Goal: Information Seeking & Learning: Check status

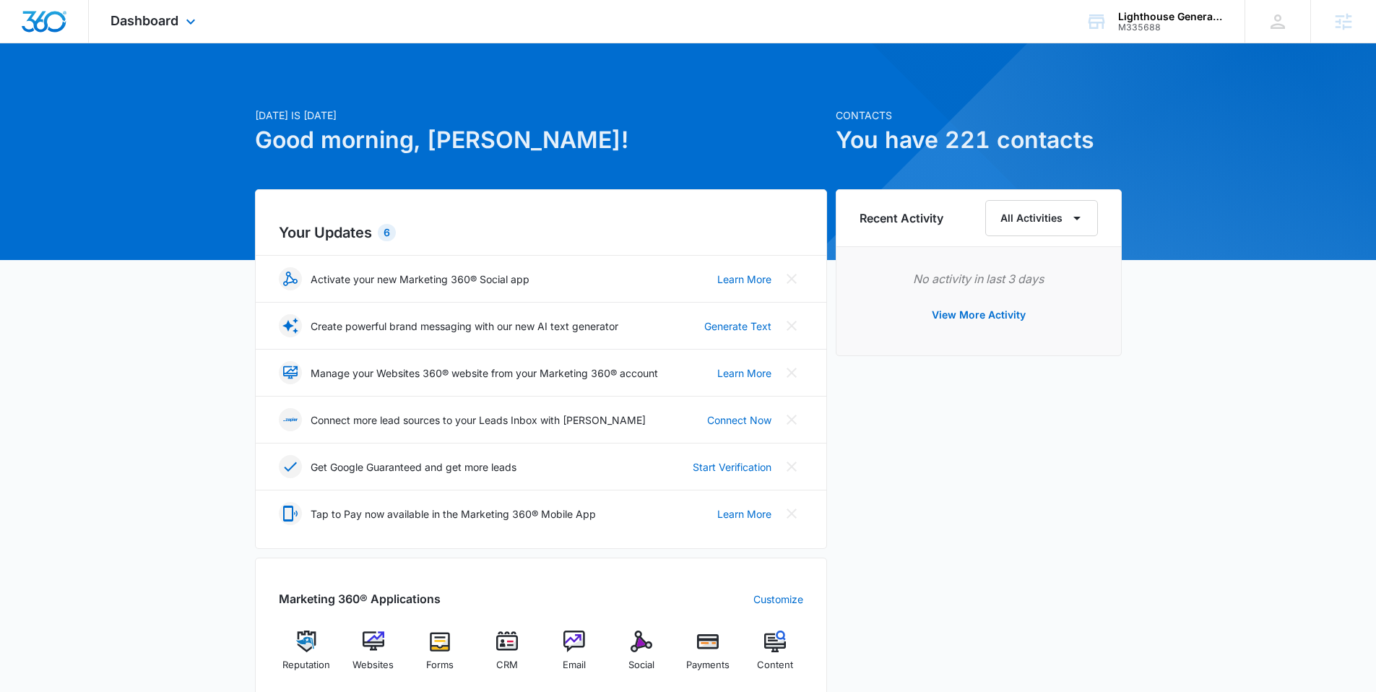
click at [146, 28] on div "Dashboard Apps Reputation Websites Forms CRM Email Social Payments POS Content …" at bounding box center [155, 21] width 132 height 43
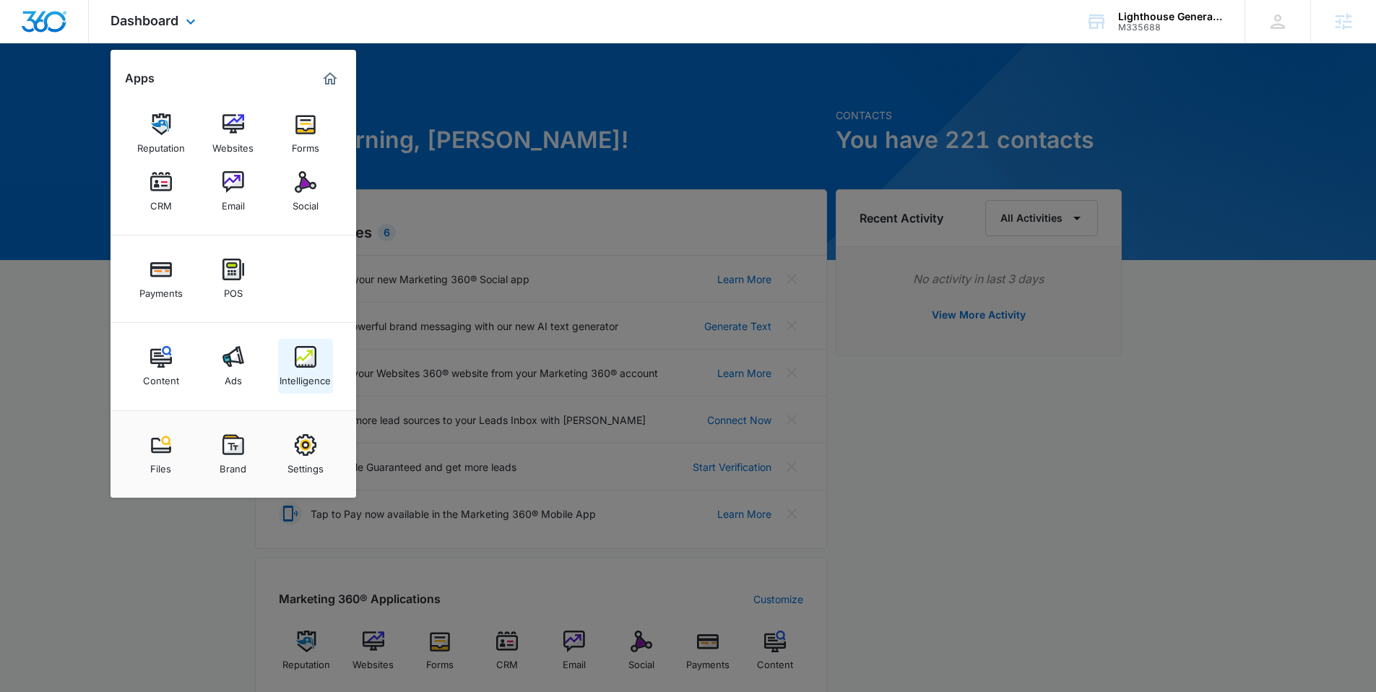
click at [296, 353] on img at bounding box center [306, 357] width 22 height 22
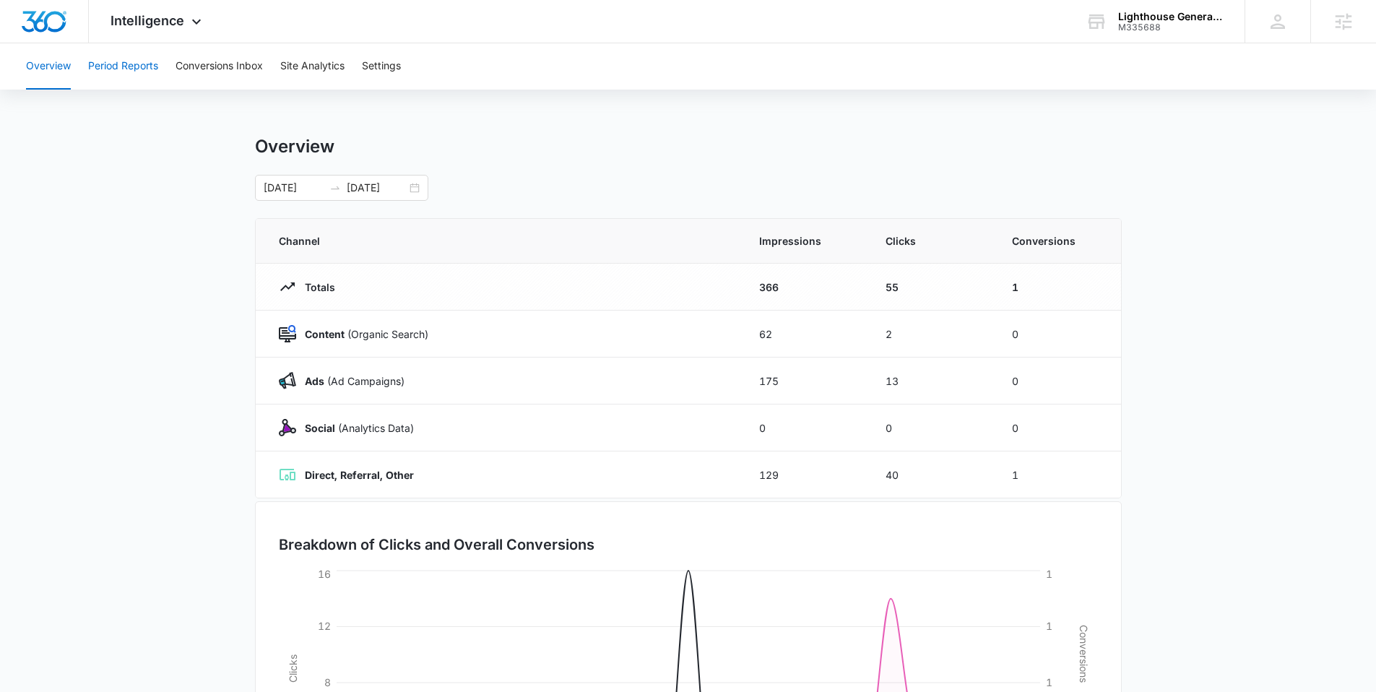
click at [142, 69] on button "Period Reports" at bounding box center [123, 66] width 70 height 46
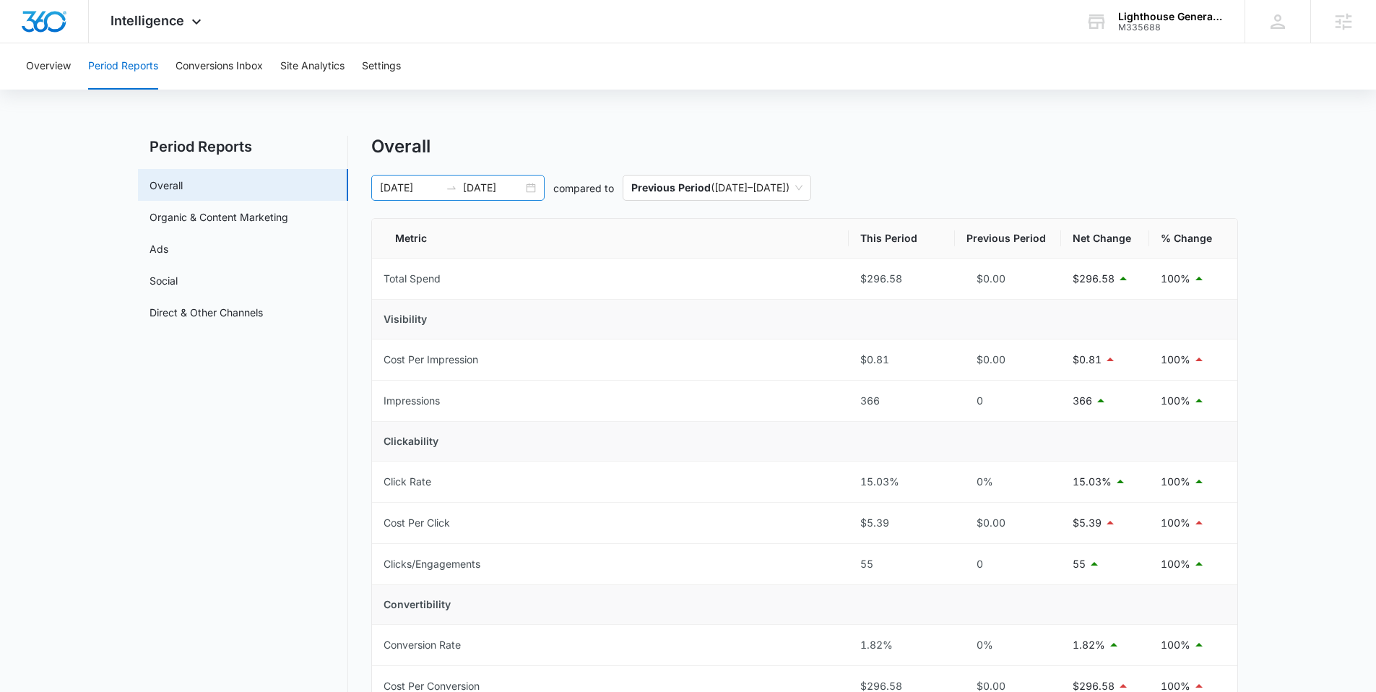
click at [433, 178] on div "[DATE] [DATE]" at bounding box center [457, 188] width 173 height 26
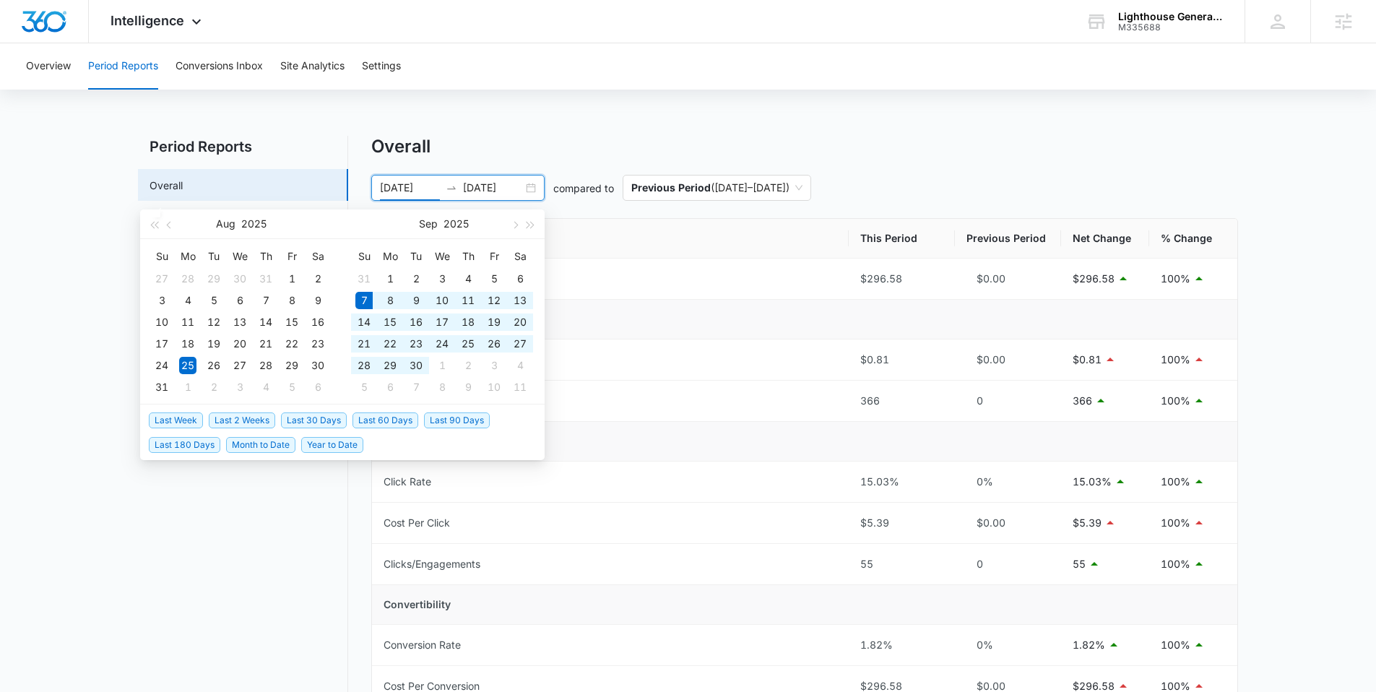
click at [310, 422] on span "Last 30 Days" at bounding box center [314, 420] width 66 height 16
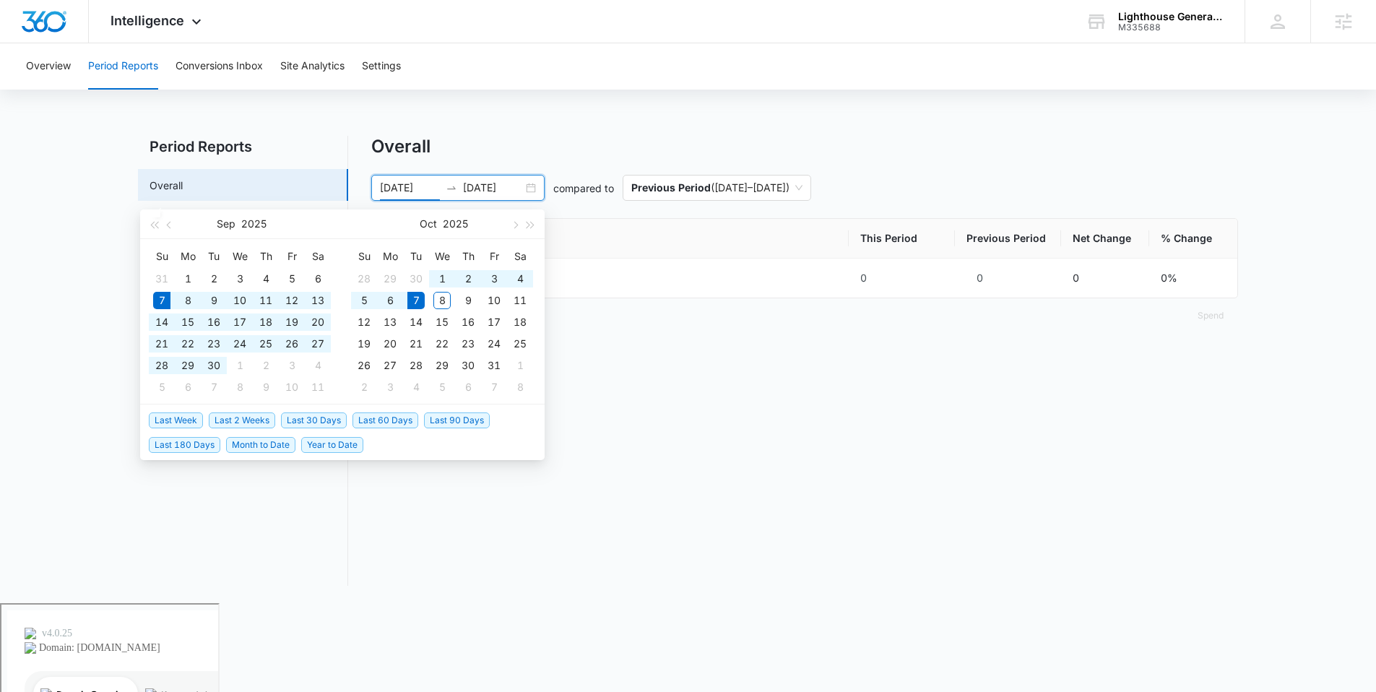
type input "[DATE]"
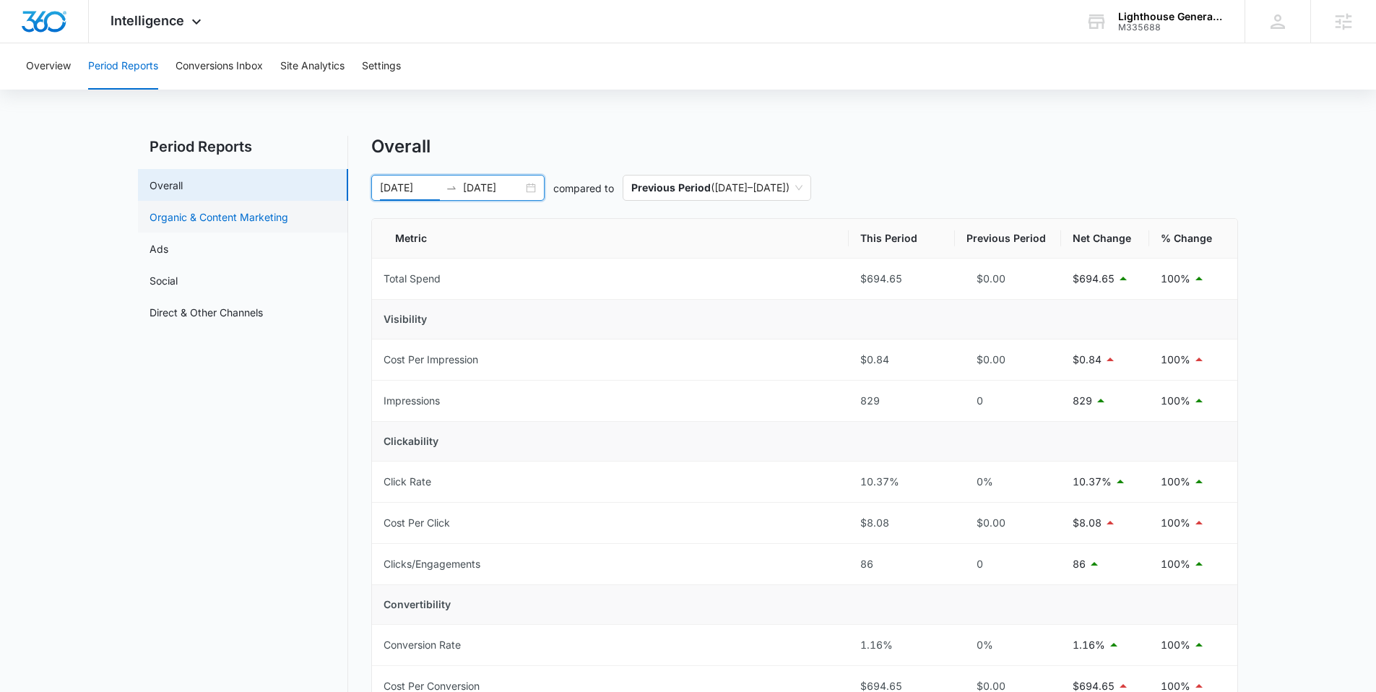
click at [207, 214] on link "Organic & Content Marketing" at bounding box center [218, 216] width 139 height 15
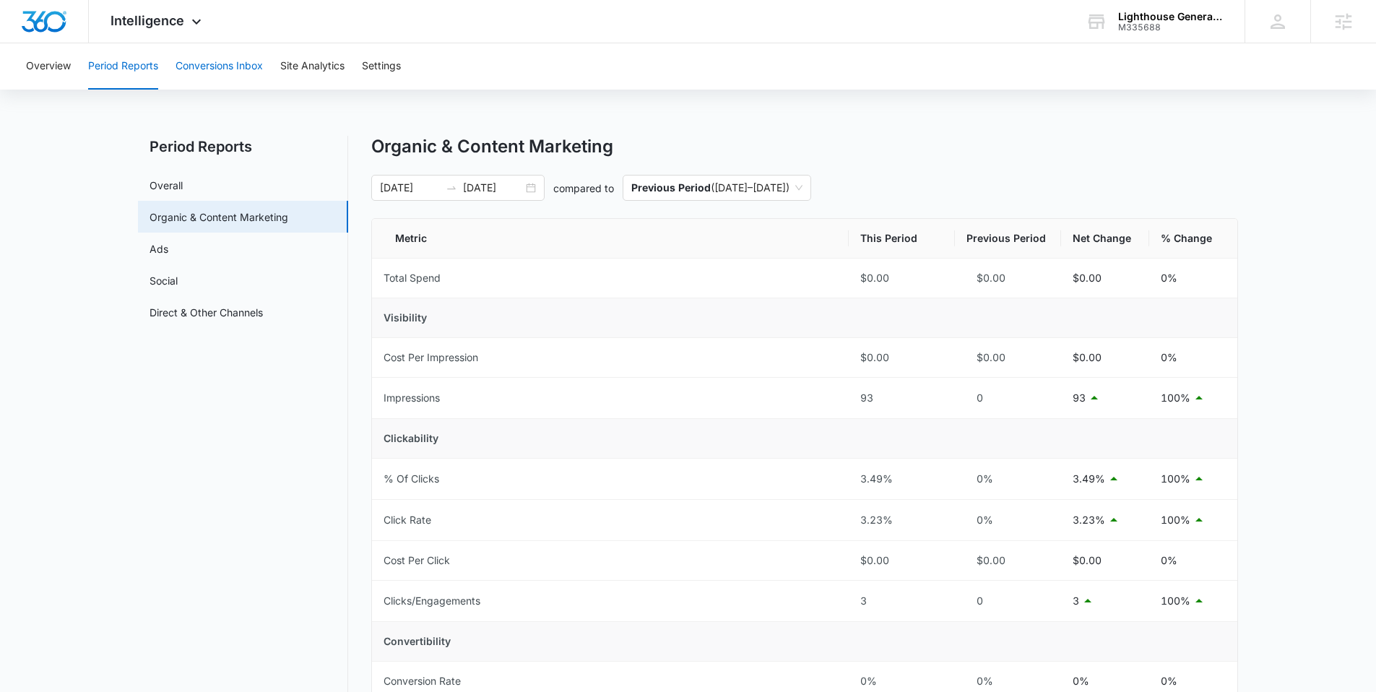
click at [202, 69] on button "Conversions Inbox" at bounding box center [218, 66] width 87 height 46
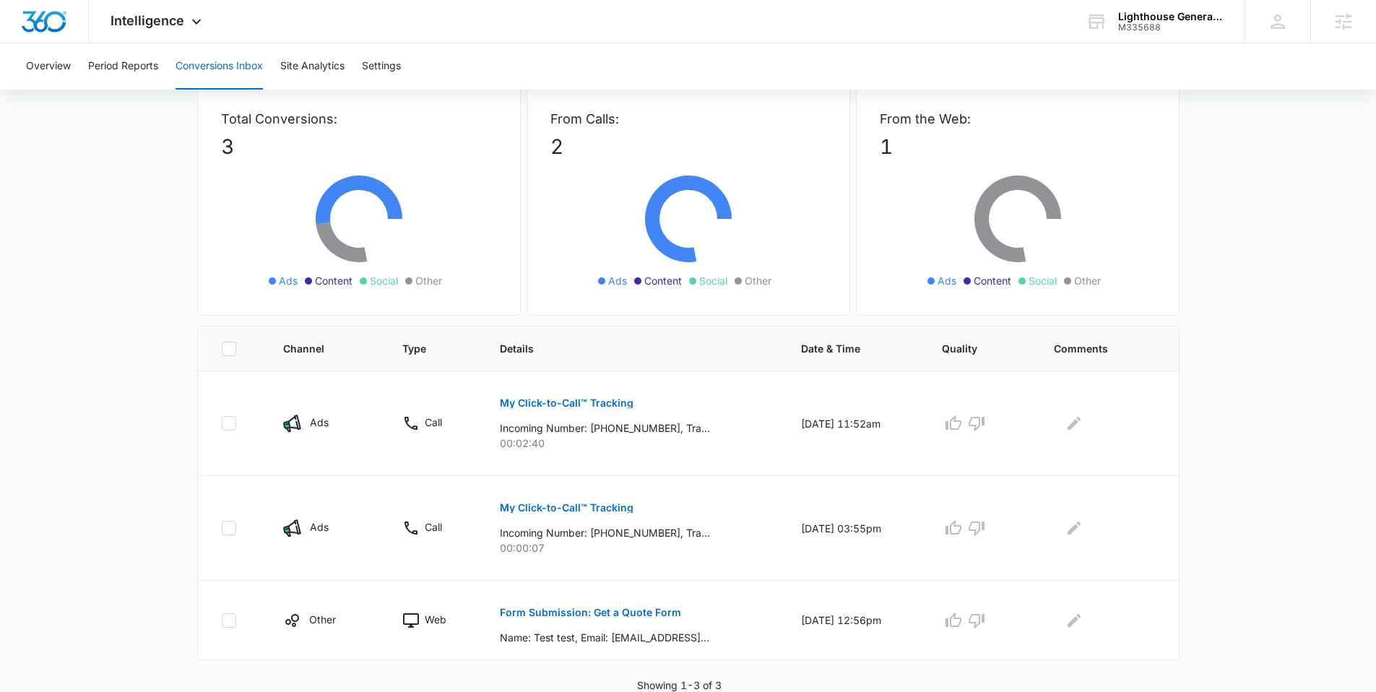
scroll to position [84, 0]
click at [596, 429] on p "Incoming Number: [PHONE_NUMBER], Tracking Number: [PHONE_NUMBER], Ring To: [PHO…" at bounding box center [605, 427] width 210 height 15
click at [584, 399] on p "My Click-to-Call™ Tracking" at bounding box center [567, 402] width 134 height 10
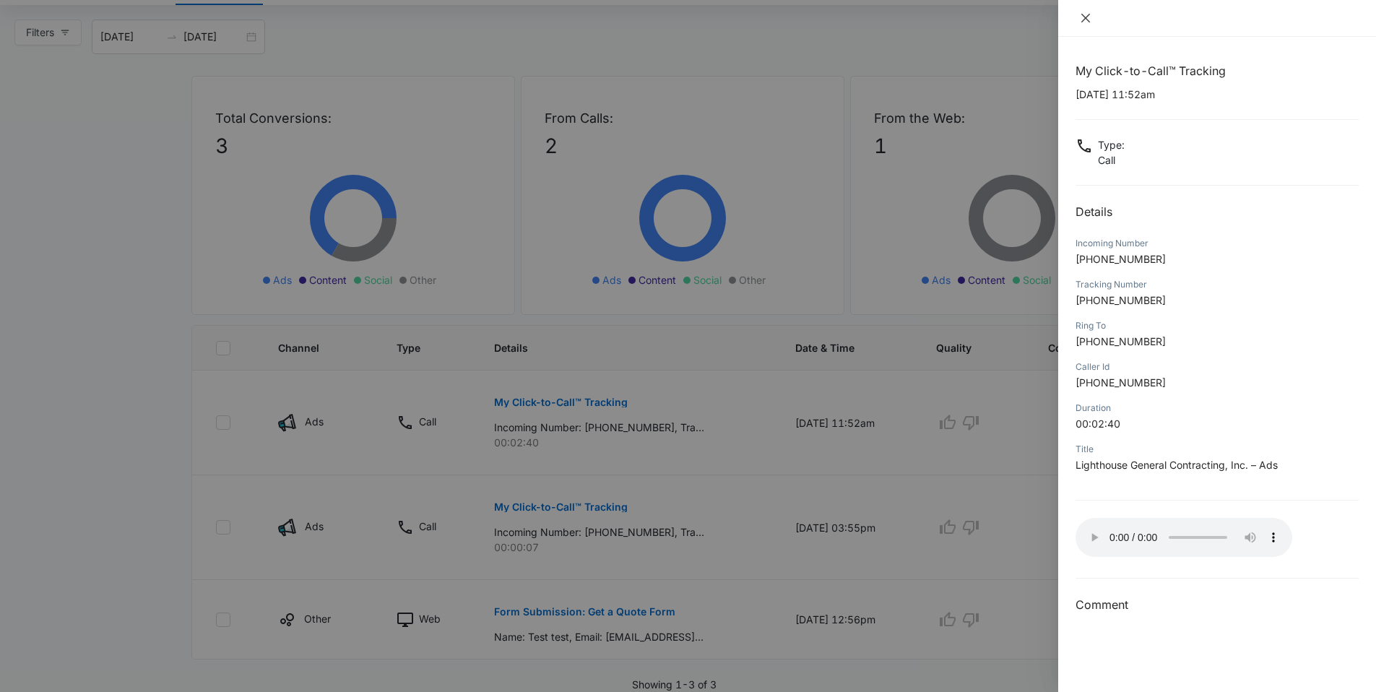
click at [1087, 15] on icon "close" at bounding box center [1085, 18] width 9 height 9
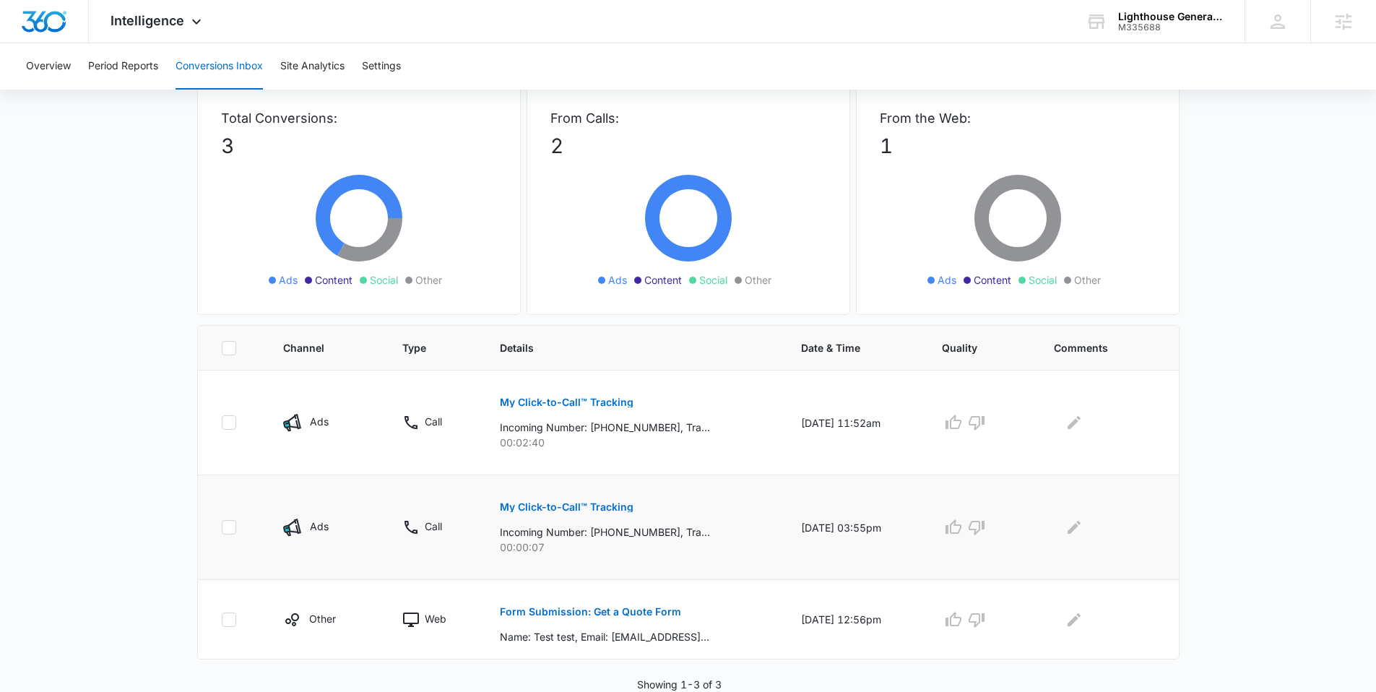
drag, startPoint x: 545, startPoint y: 544, endPoint x: 533, endPoint y: 570, distance: 28.1
click at [532, 570] on td "My Click-to-Call™ Tracking Incoming Number: [PHONE_NUMBER], Tracking Number: [P…" at bounding box center [632, 527] width 301 height 105
click at [542, 534] on p "Incoming Number: [PHONE_NUMBER], Tracking Number: [PHONE_NUMBER], Ring To: [PHO…" at bounding box center [605, 531] width 210 height 15
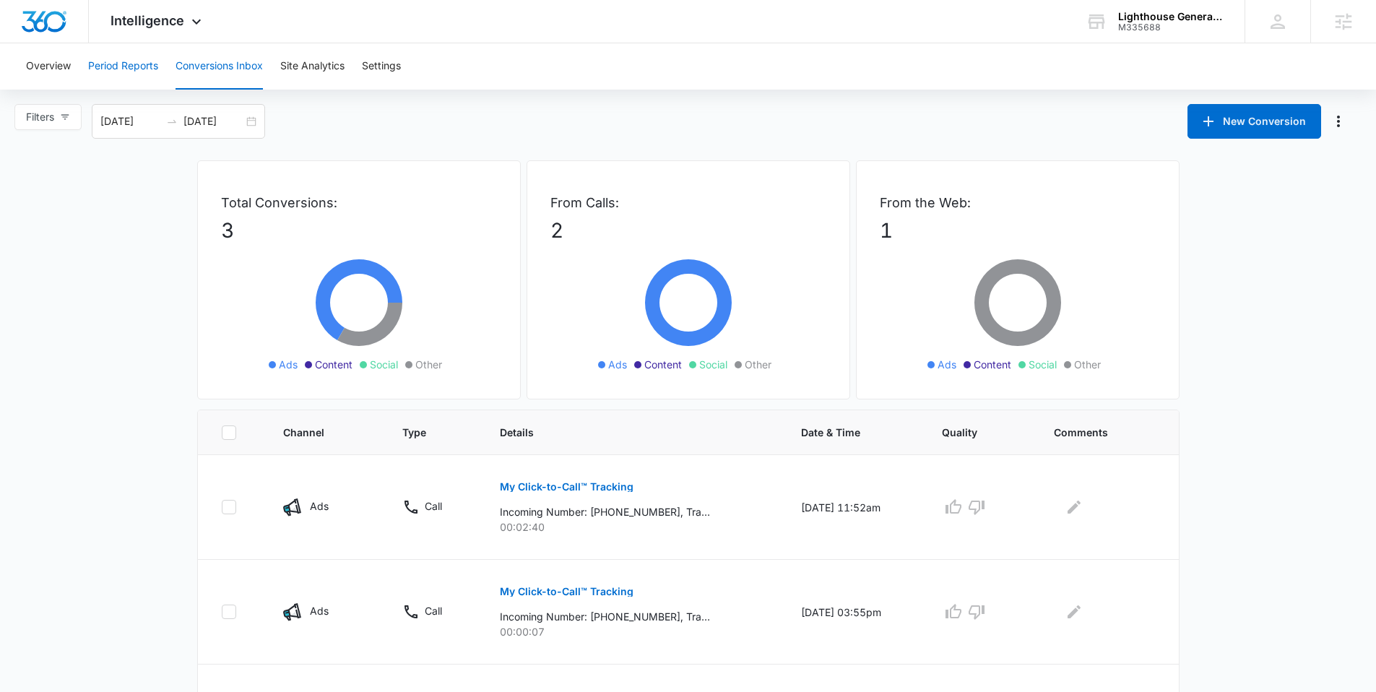
click at [126, 70] on button "Period Reports" at bounding box center [123, 66] width 70 height 46
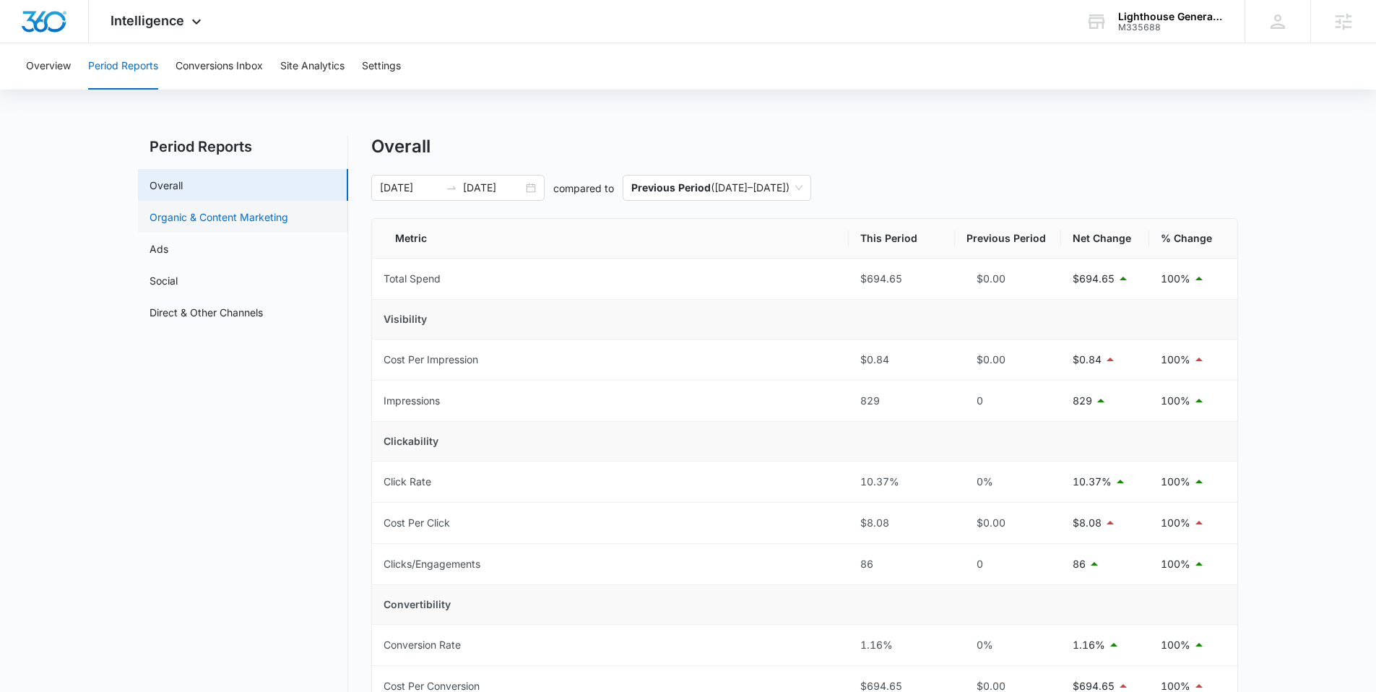
click at [254, 222] on link "Organic & Content Marketing" at bounding box center [218, 216] width 139 height 15
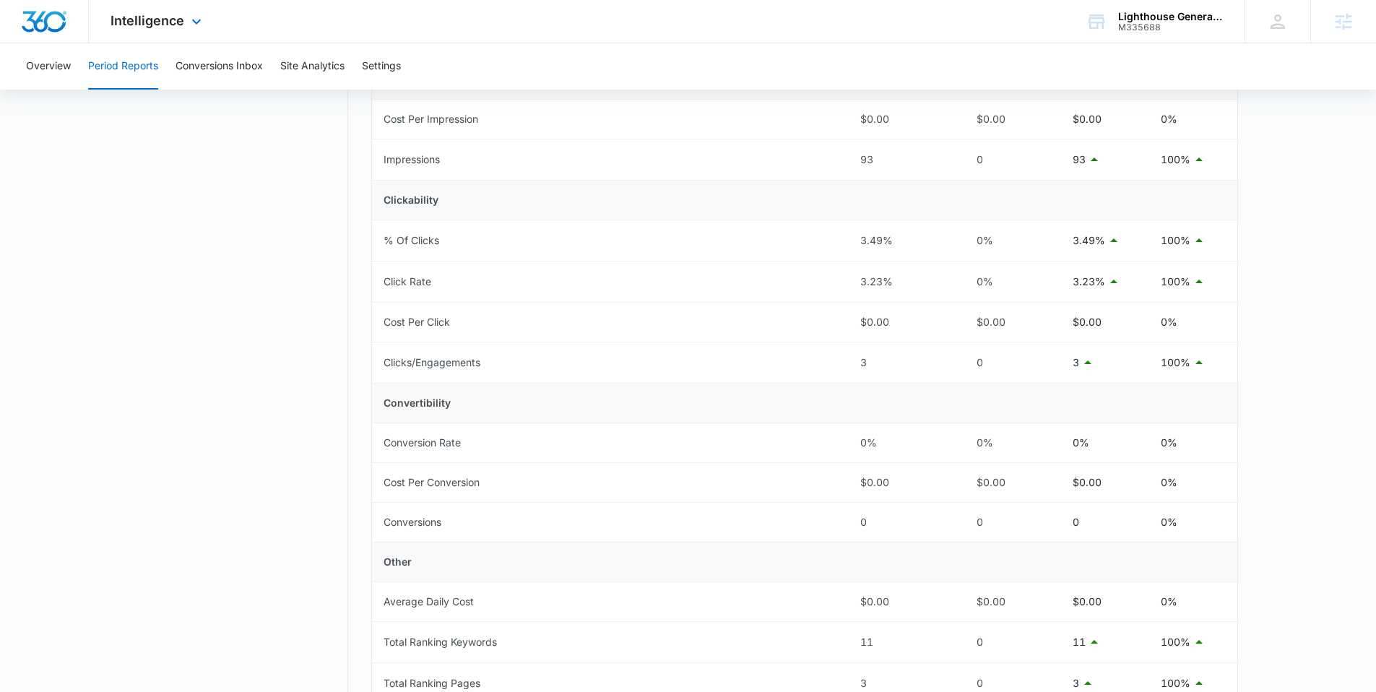
scroll to position [131, 0]
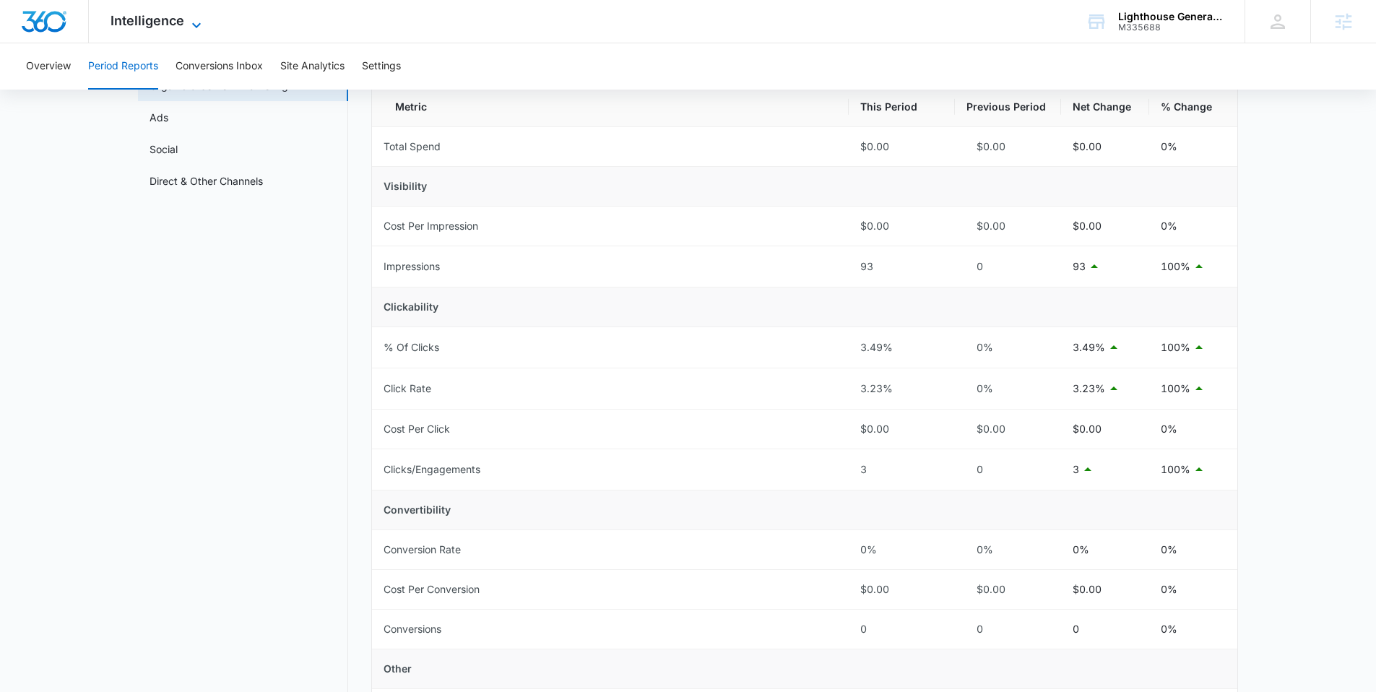
click at [165, 13] on span "Intelligence" at bounding box center [147, 20] width 74 height 15
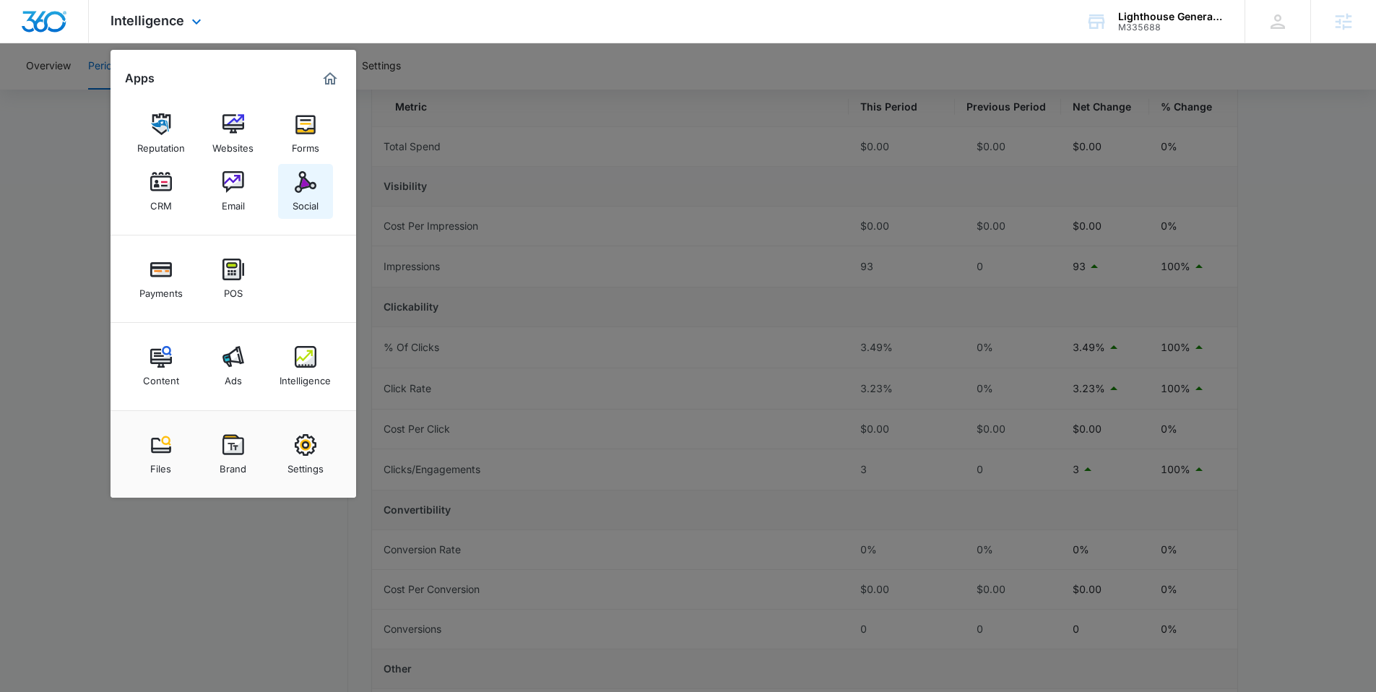
click at [298, 185] on img at bounding box center [306, 182] width 22 height 22
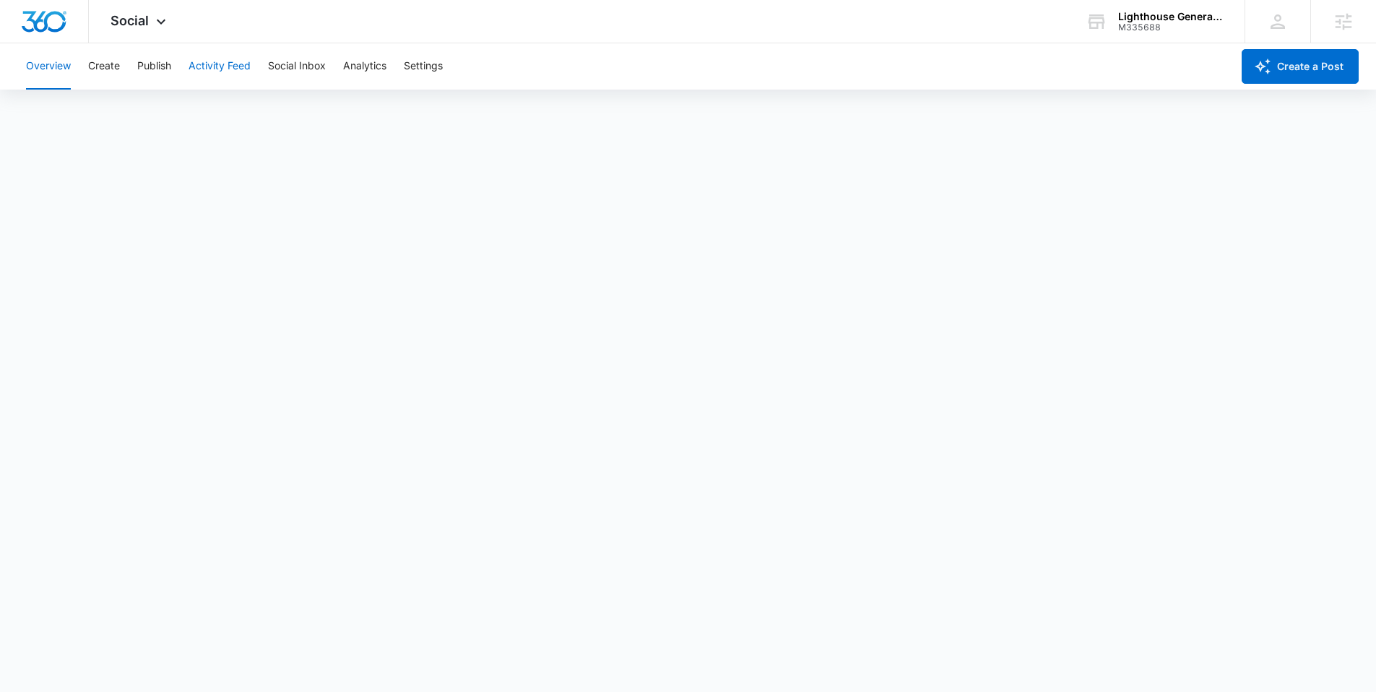
click at [222, 71] on button "Activity Feed" at bounding box center [219, 66] width 62 height 46
click at [129, 12] on div "Social Apps Reputation Websites Forms CRM Email Social Payments POS Content Ads…" at bounding box center [140, 21] width 103 height 43
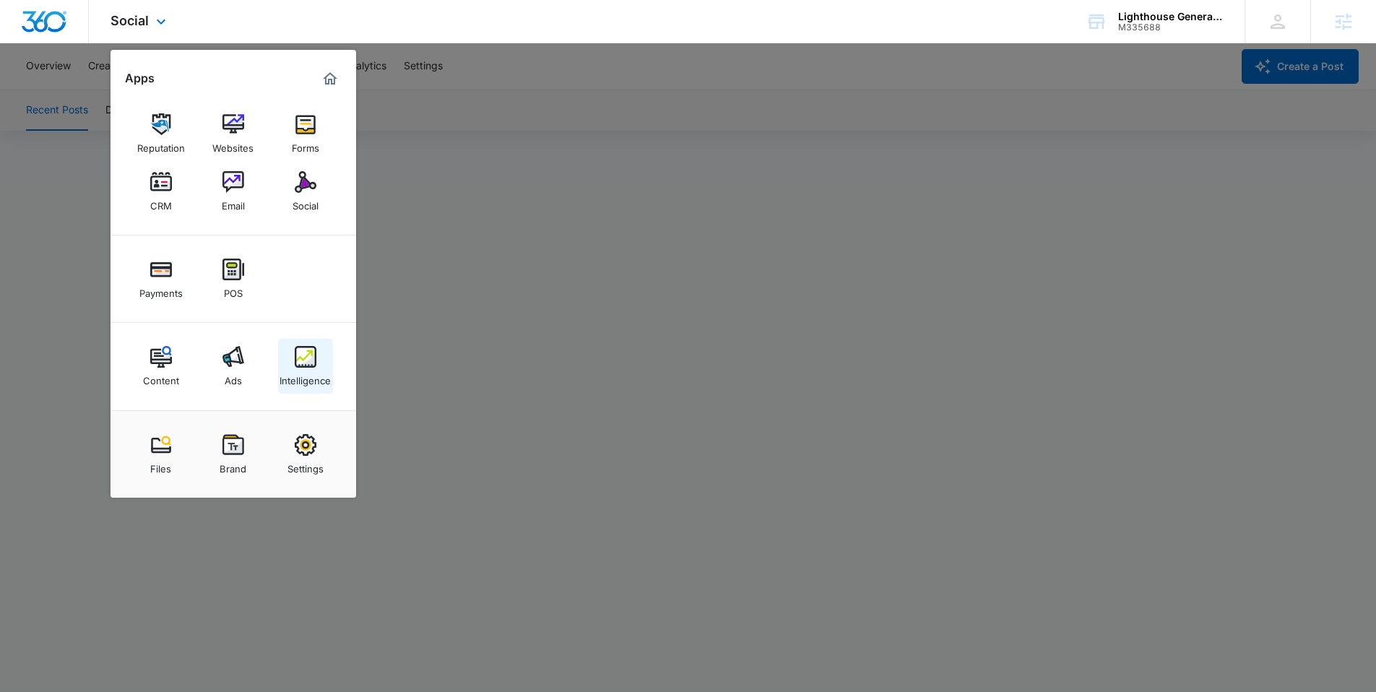
click at [308, 369] on div "Intelligence" at bounding box center [304, 377] width 51 height 19
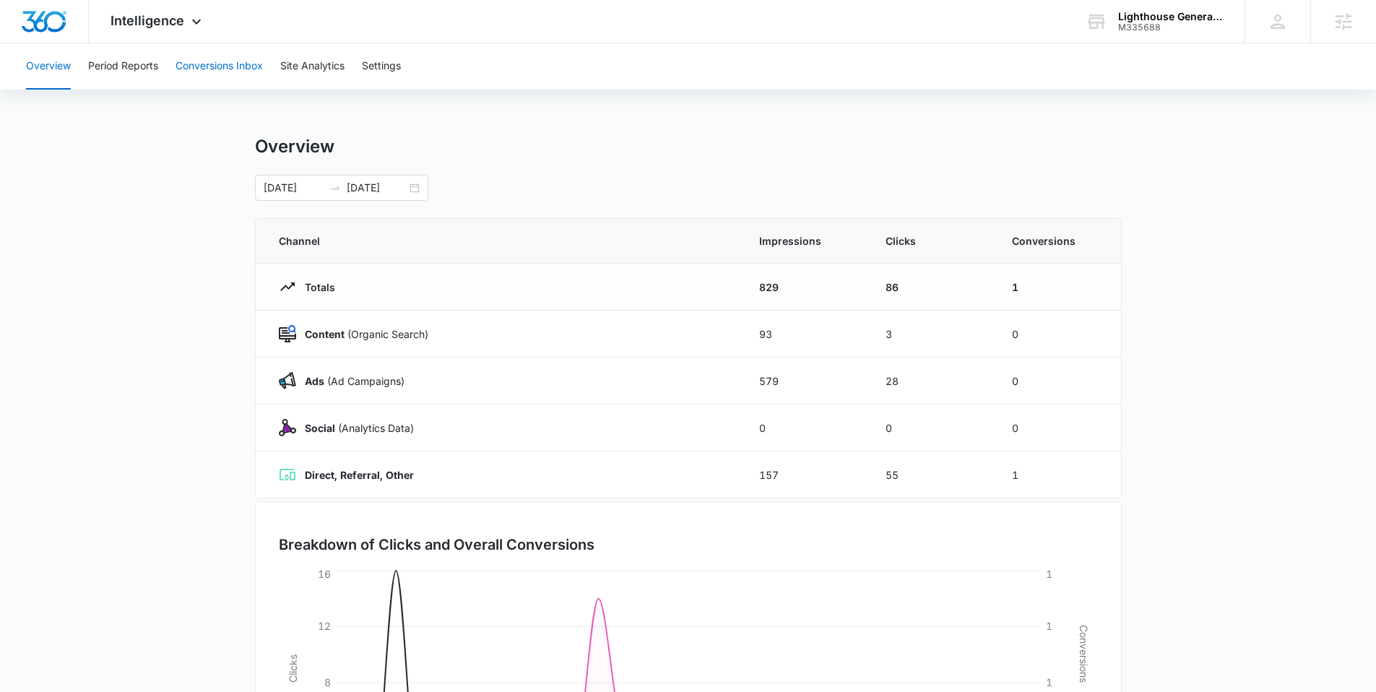
click at [213, 68] on button "Conversions Inbox" at bounding box center [218, 66] width 87 height 46
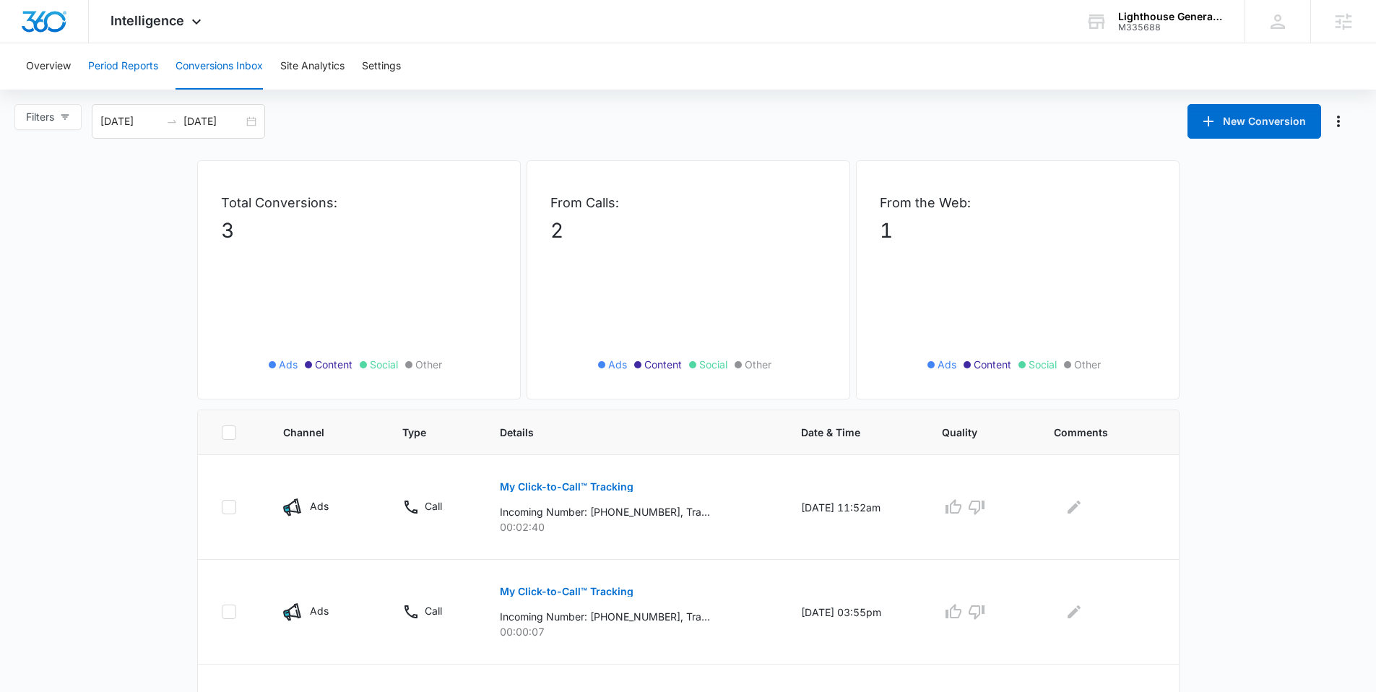
click at [117, 75] on button "Period Reports" at bounding box center [123, 66] width 70 height 46
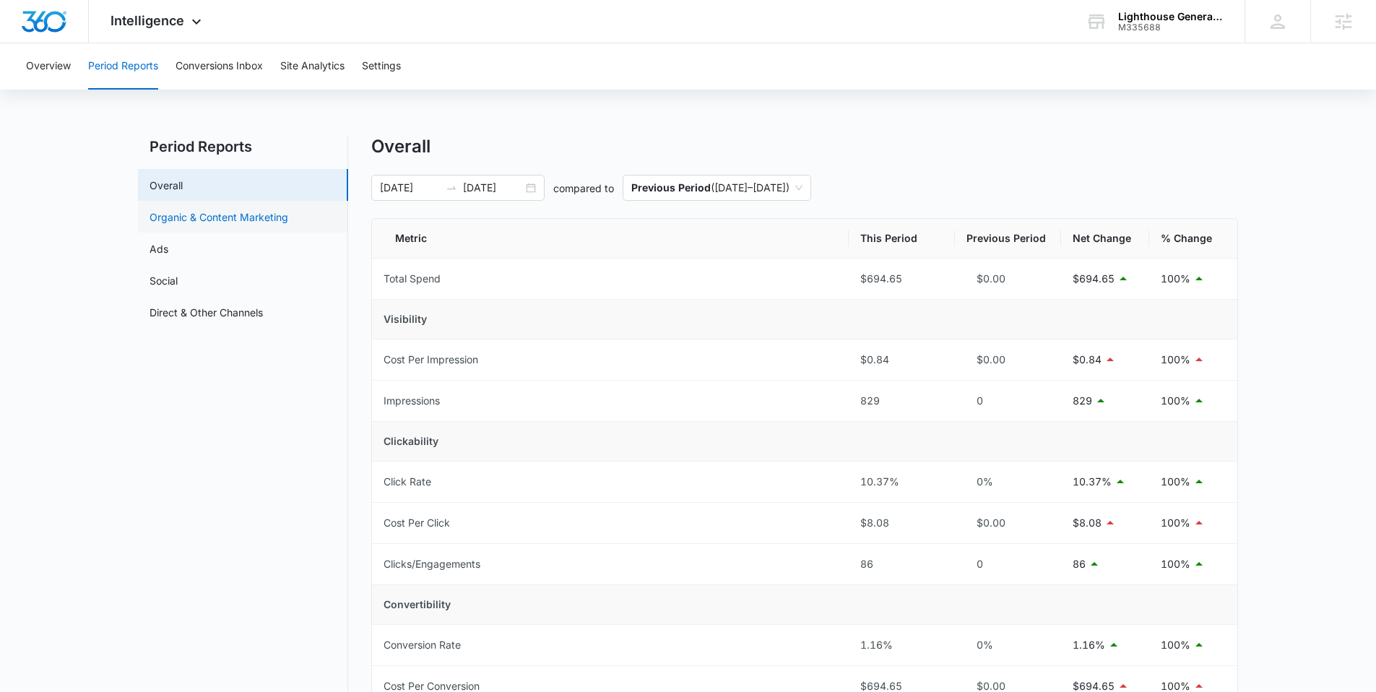
click at [192, 209] on link "Organic & Content Marketing" at bounding box center [218, 216] width 139 height 15
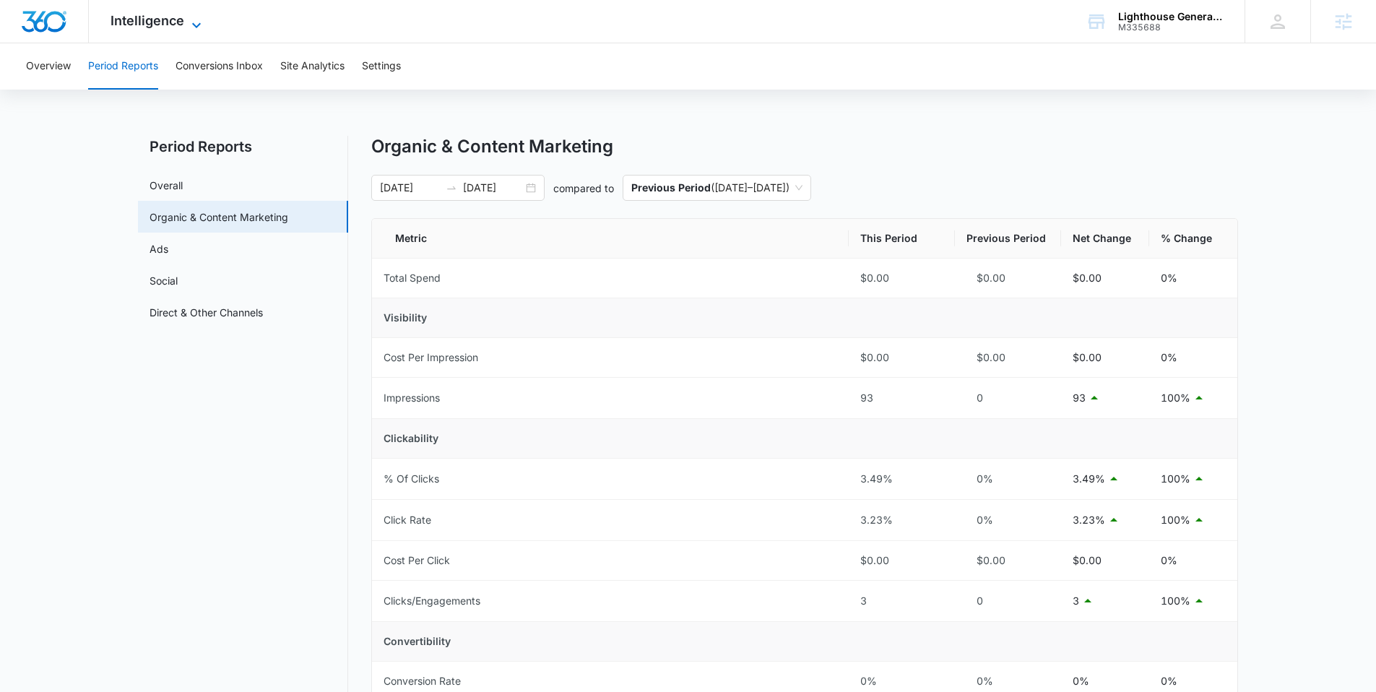
click at [161, 26] on span "Intelligence" at bounding box center [147, 20] width 74 height 15
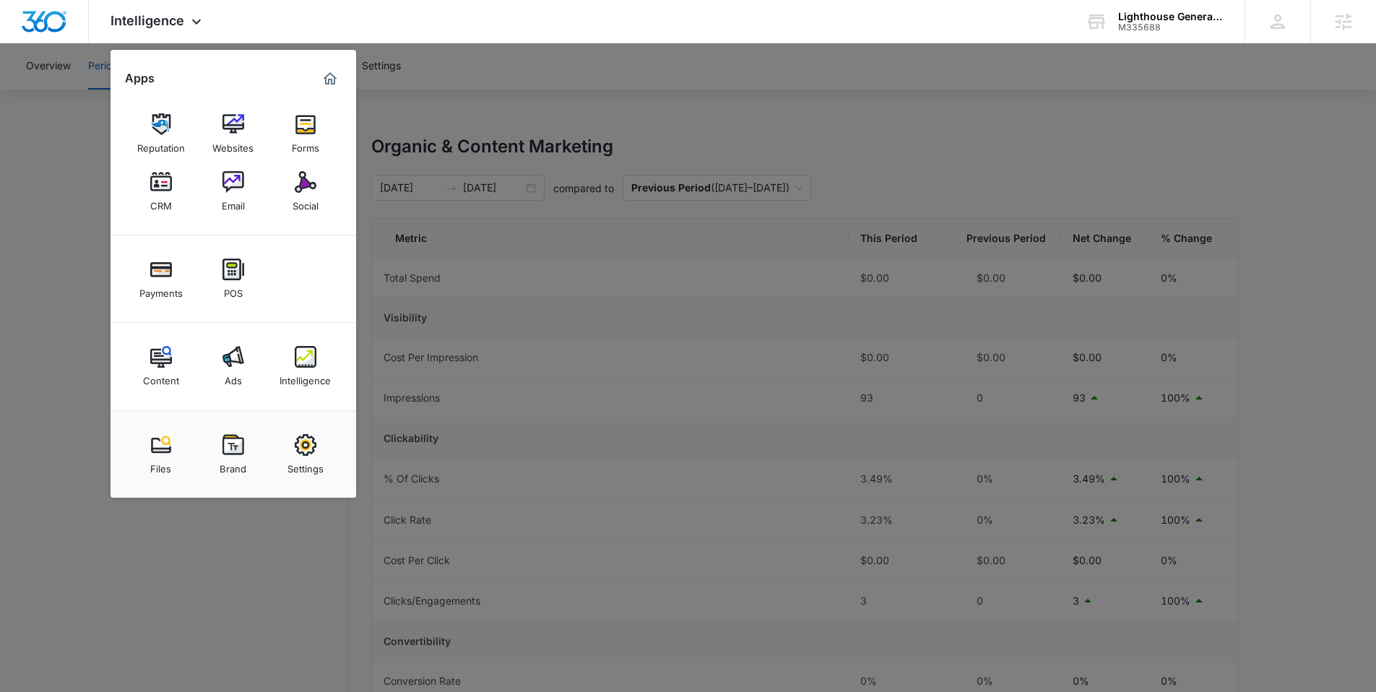
click at [27, 256] on div at bounding box center [688, 346] width 1376 height 692
